Goal: Information Seeking & Learning: Learn about a topic

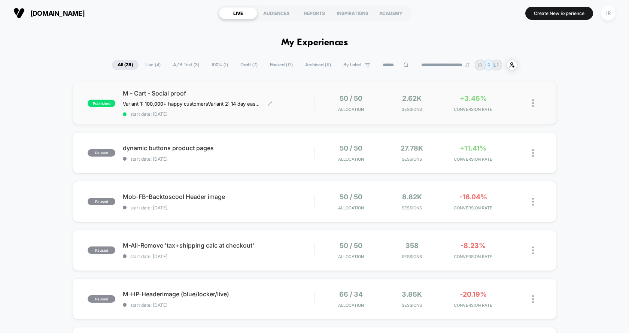
click at [284, 92] on span "M - Cart - Social proof" at bounding box center [218, 92] width 191 height 7
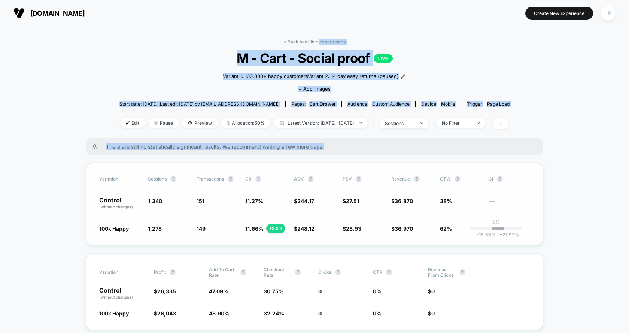
drag, startPoint x: 319, startPoint y: 40, endPoint x: 436, endPoint y: 195, distance: 194.3
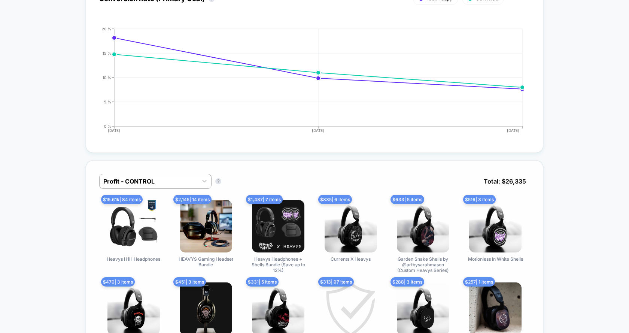
scroll to position [993, 0]
